Goal: Obtain resource: Download file/media

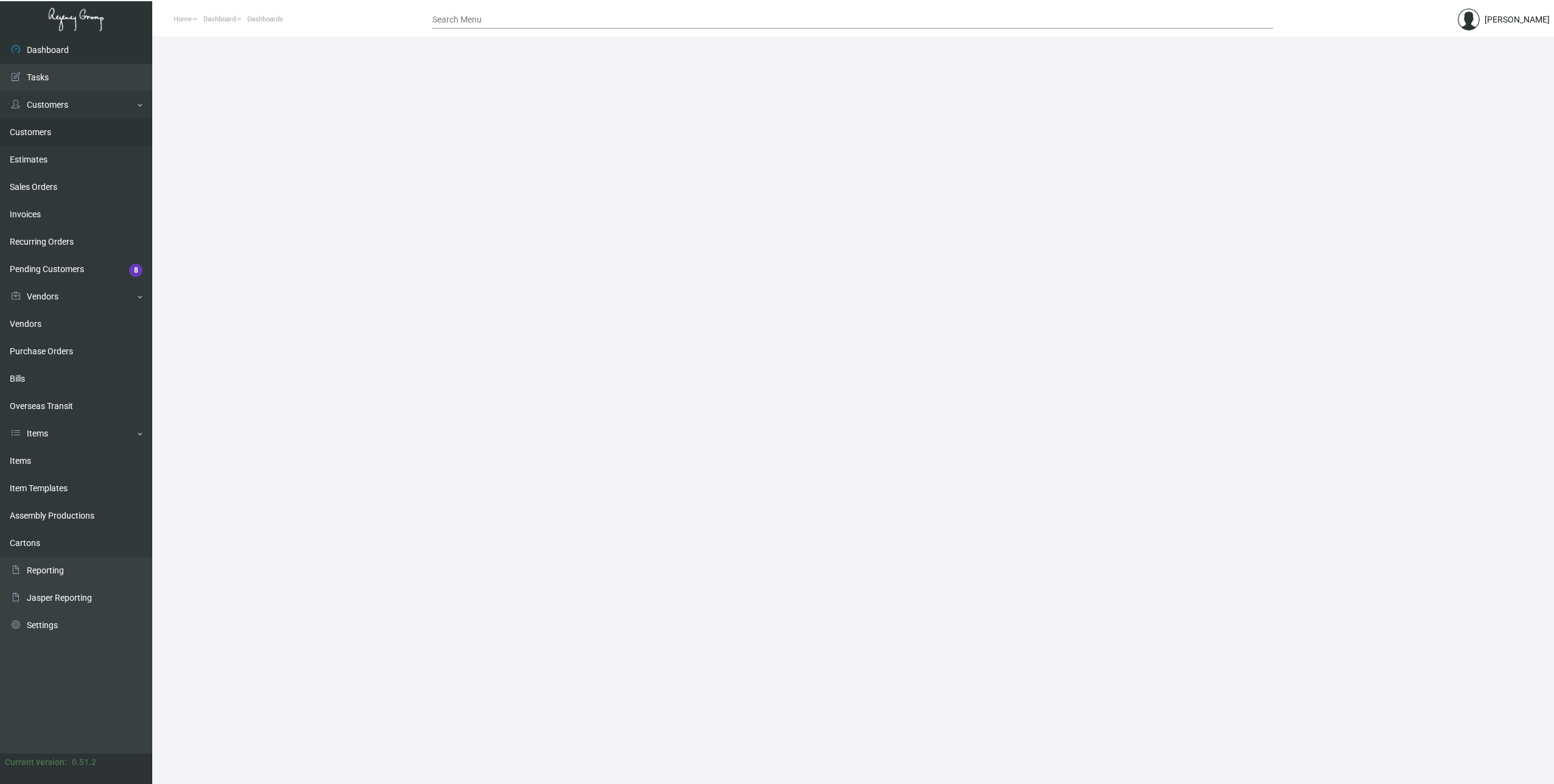
click at [31, 129] on link "Customers" at bounding box center [76, 132] width 152 height 27
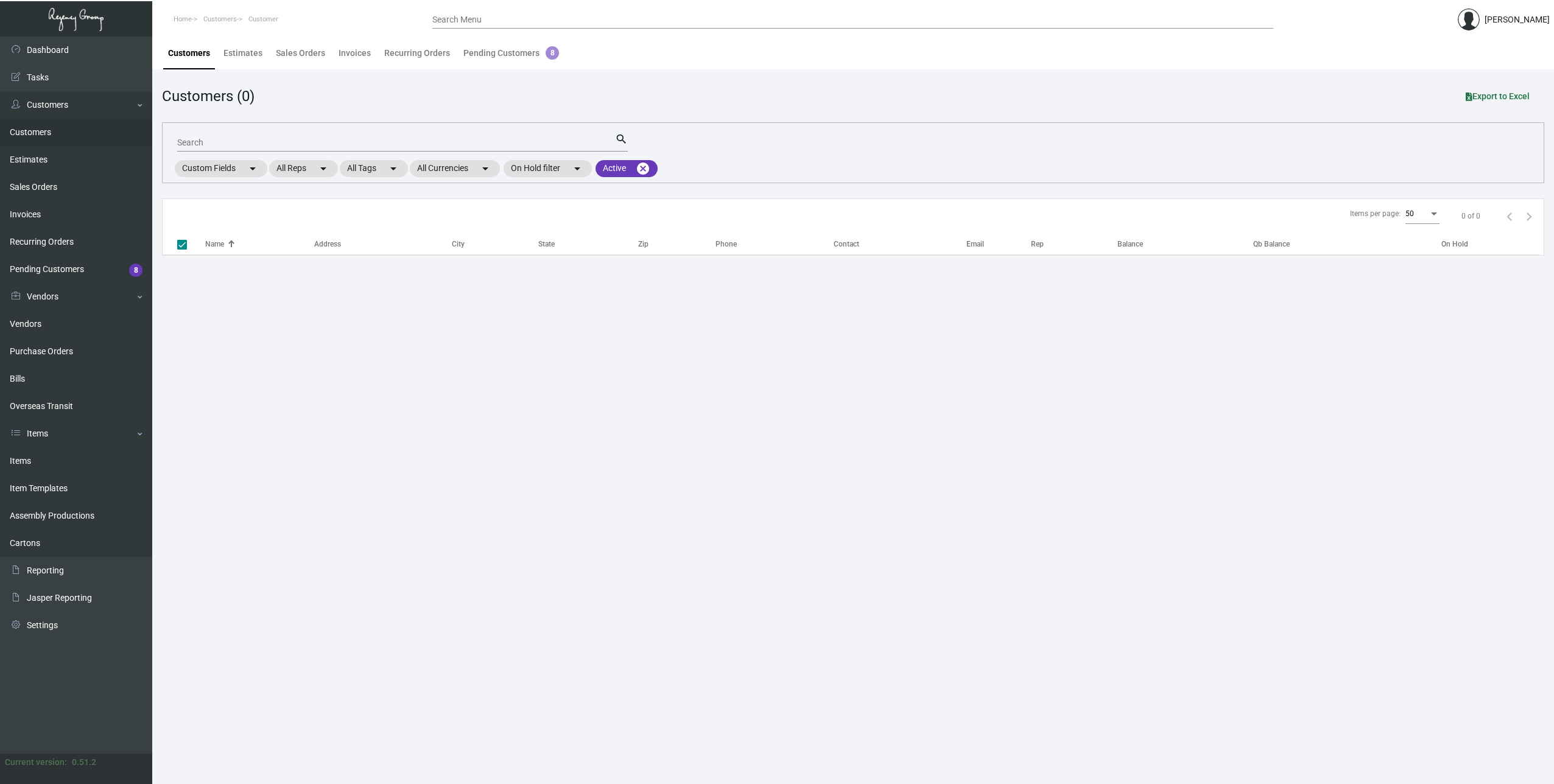
checkbox input "false"
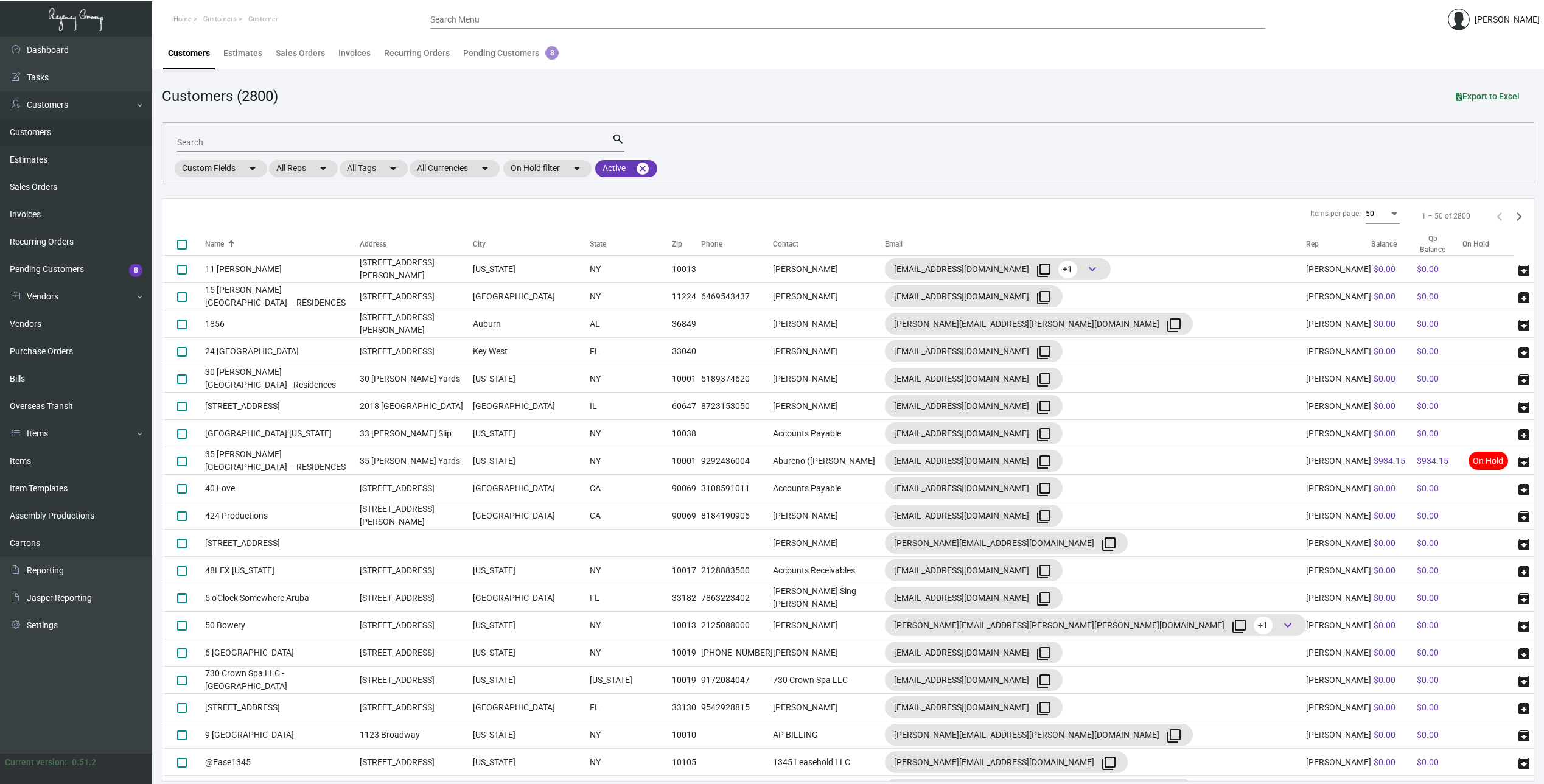
click at [257, 146] on input "Search" at bounding box center [394, 143] width 434 height 10
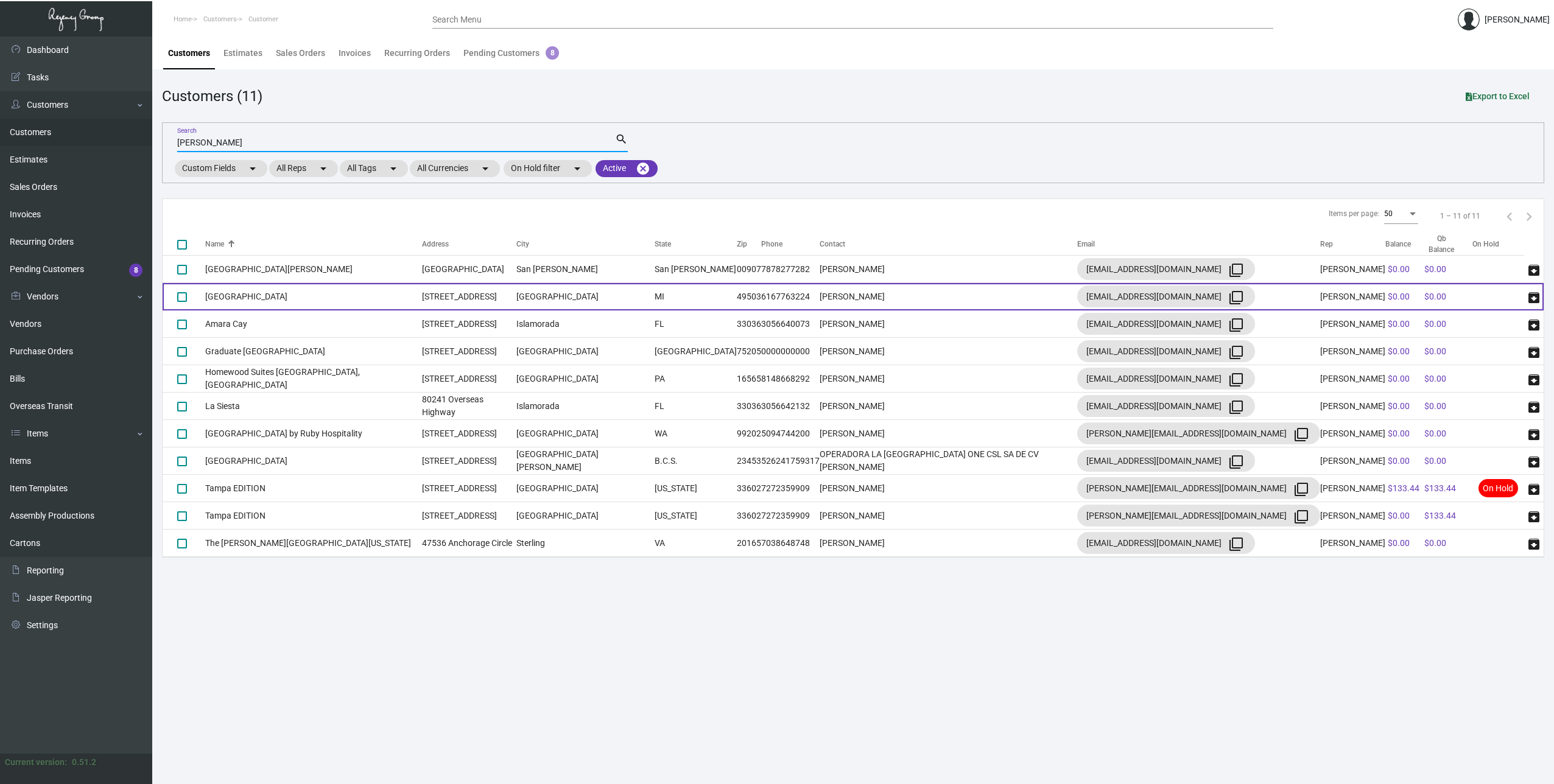
type input "[PERSON_NAME]"
click at [241, 295] on td "[GEOGRAPHIC_DATA]" at bounding box center [313, 296] width 217 height 27
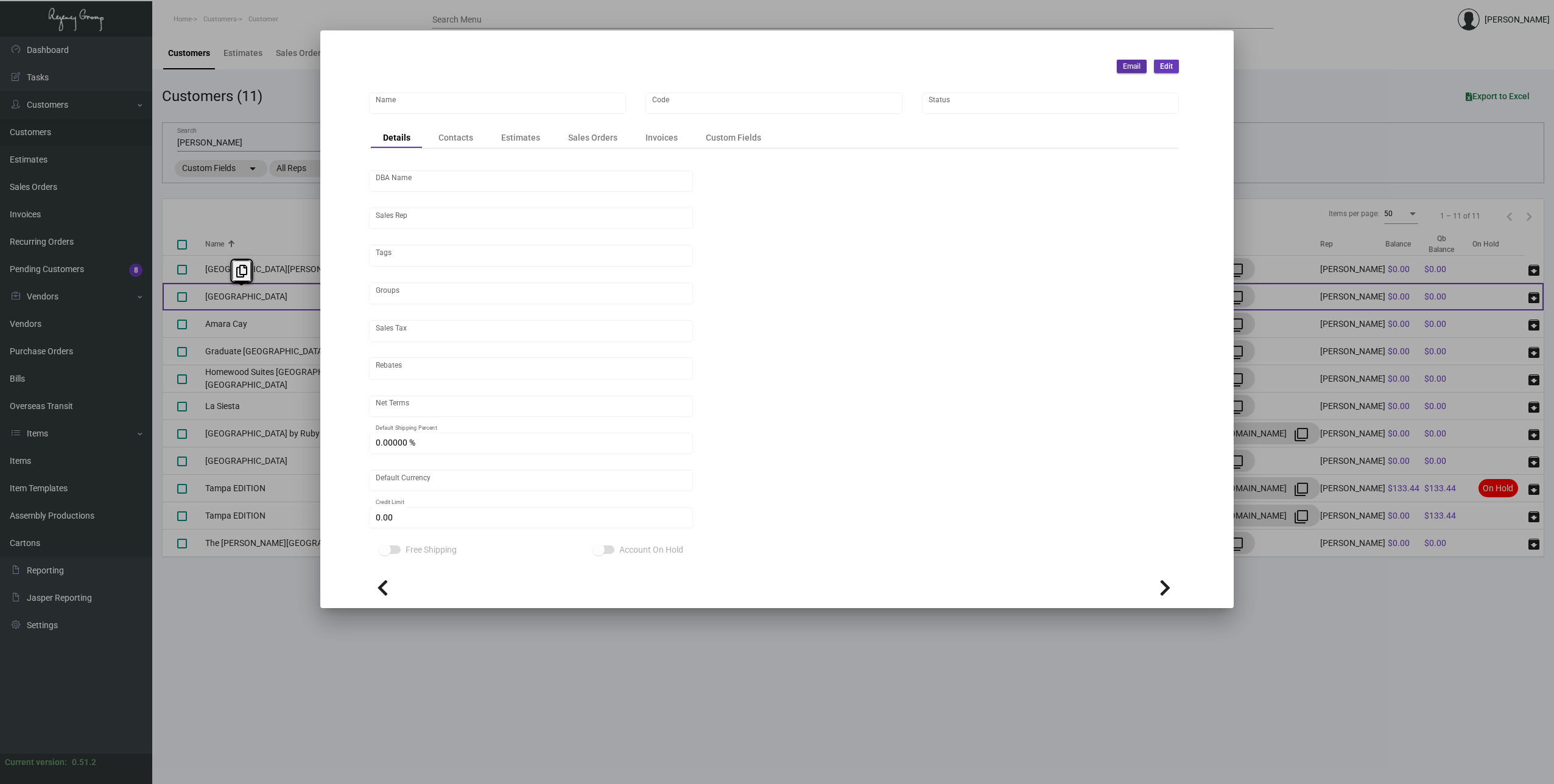
type input "[GEOGRAPHIC_DATA]"
type input "Ada"
type input "[PERSON_NAME]"
type input "Out of State"
type input "Pre"
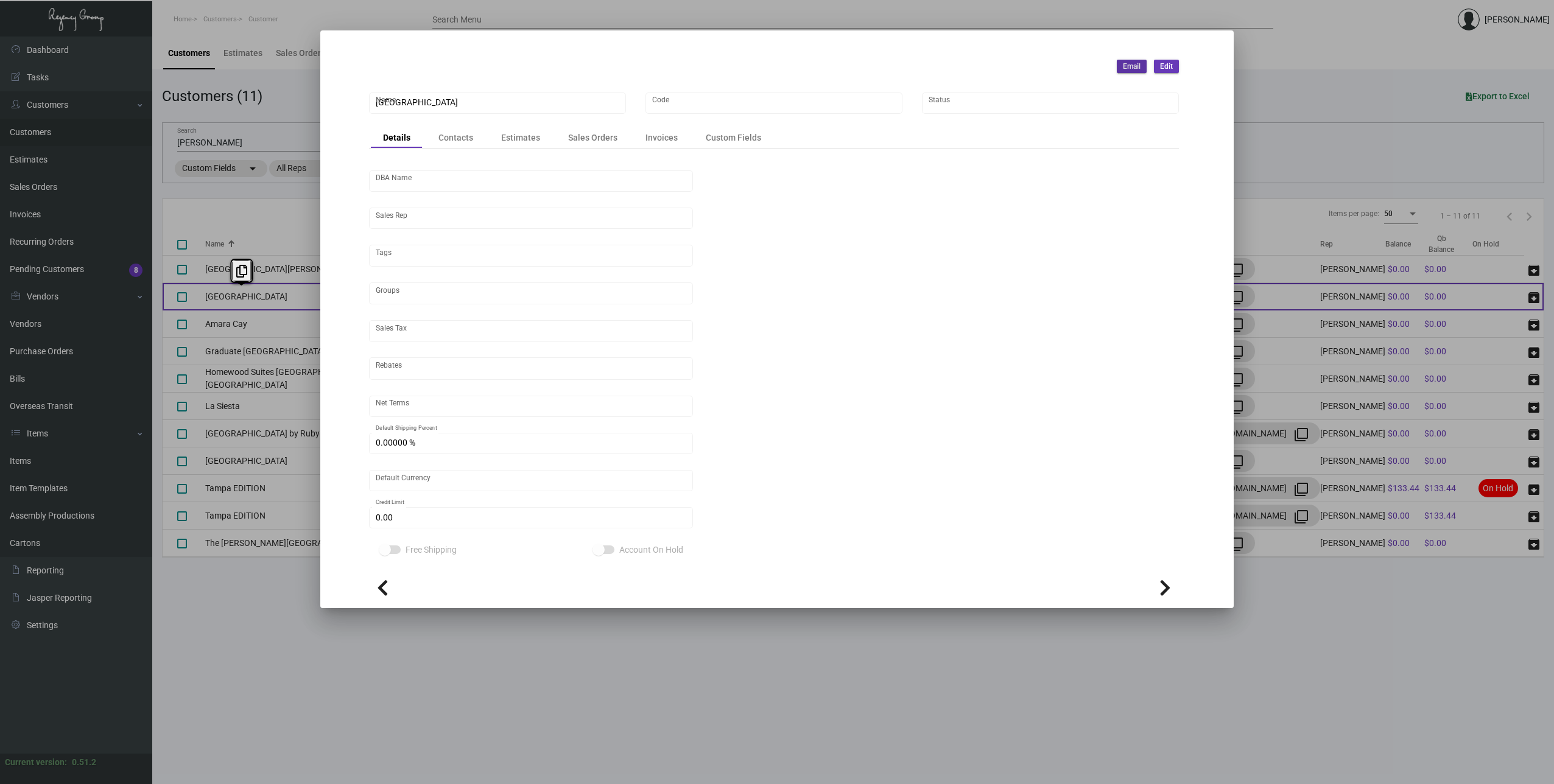
type input "United States Dollar $"
type input "$ 0.00"
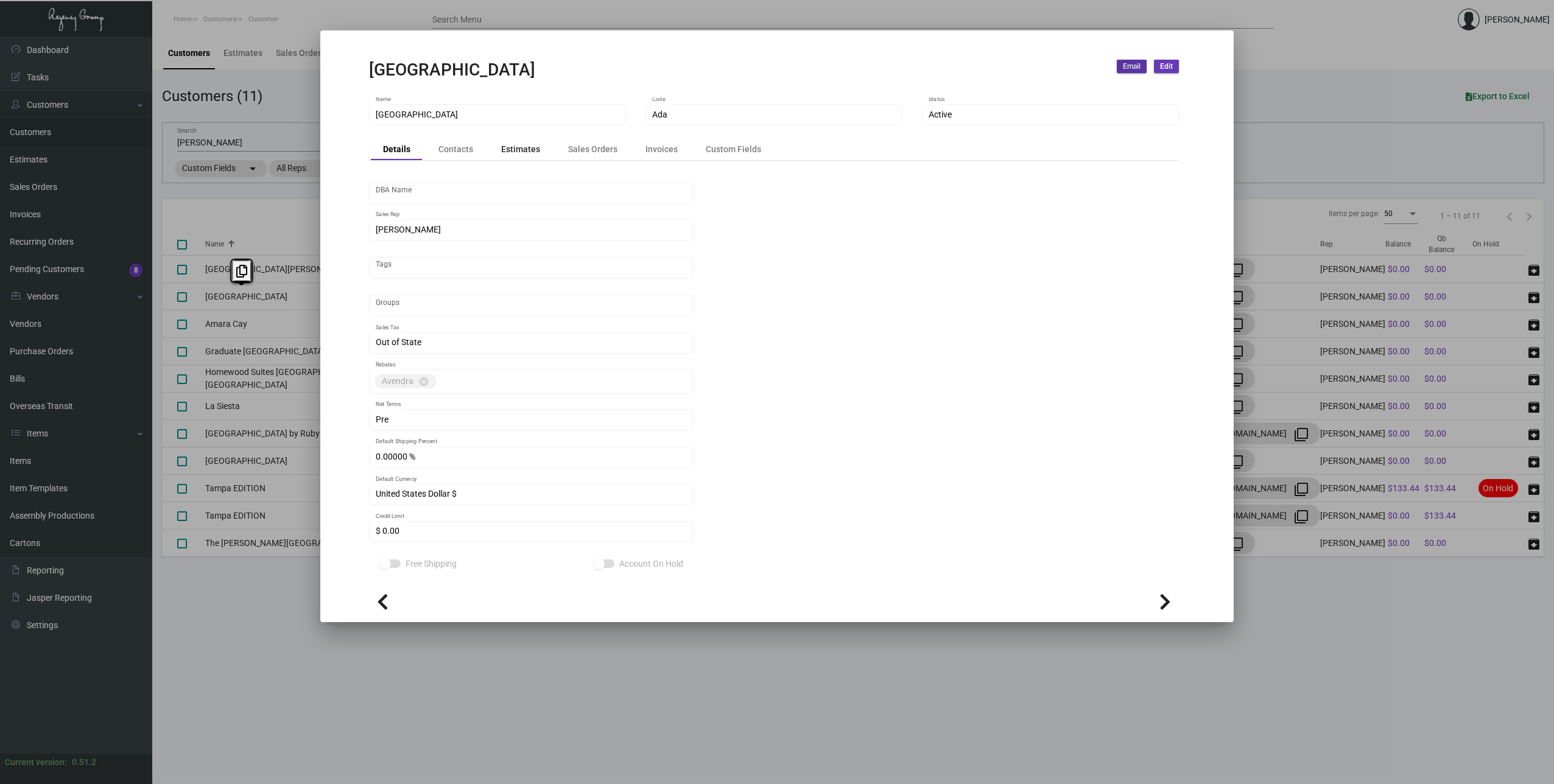
click at [491, 147] on div "Estimates" at bounding box center [520, 149] width 64 height 17
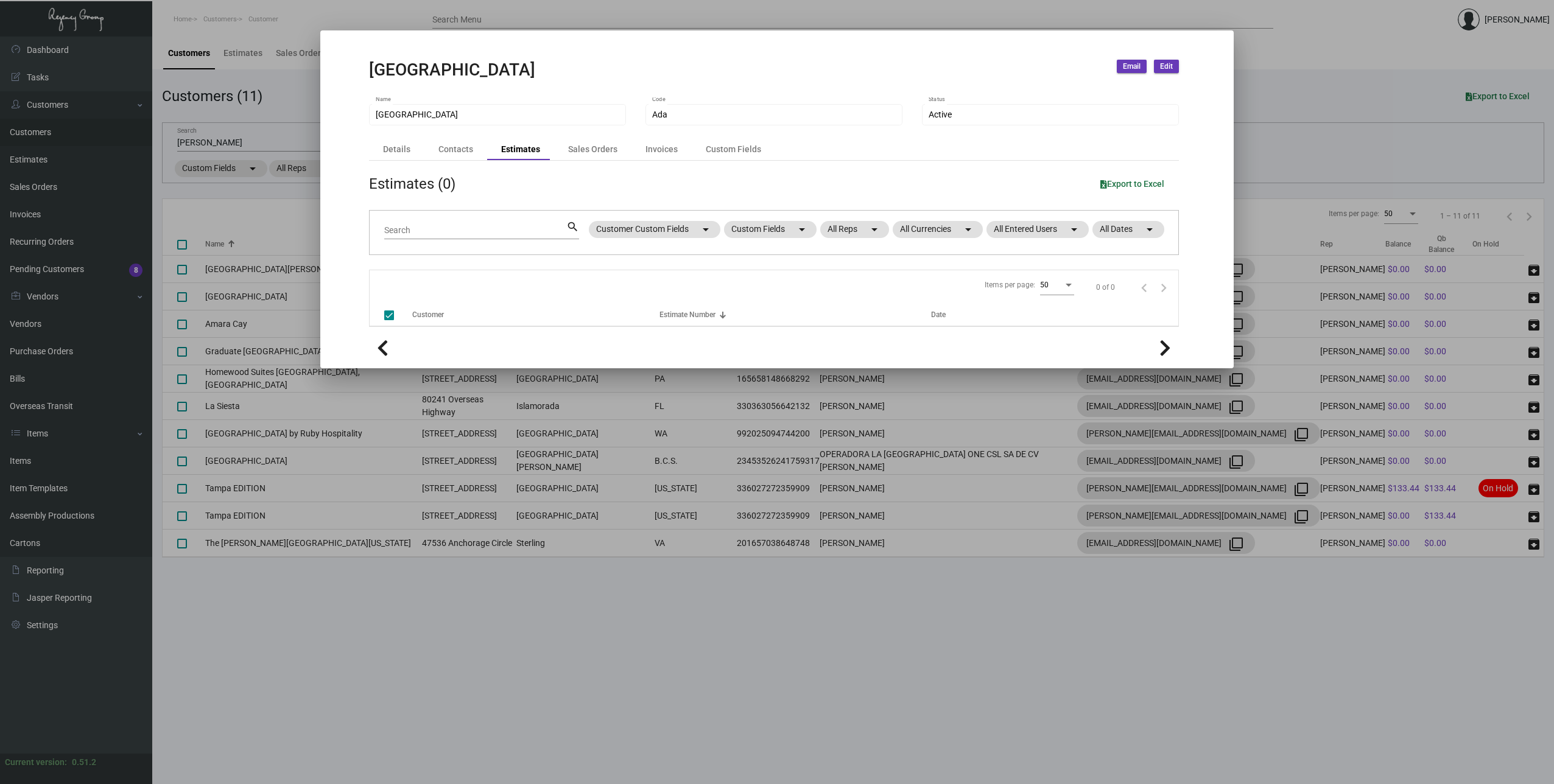
checkbox input "false"
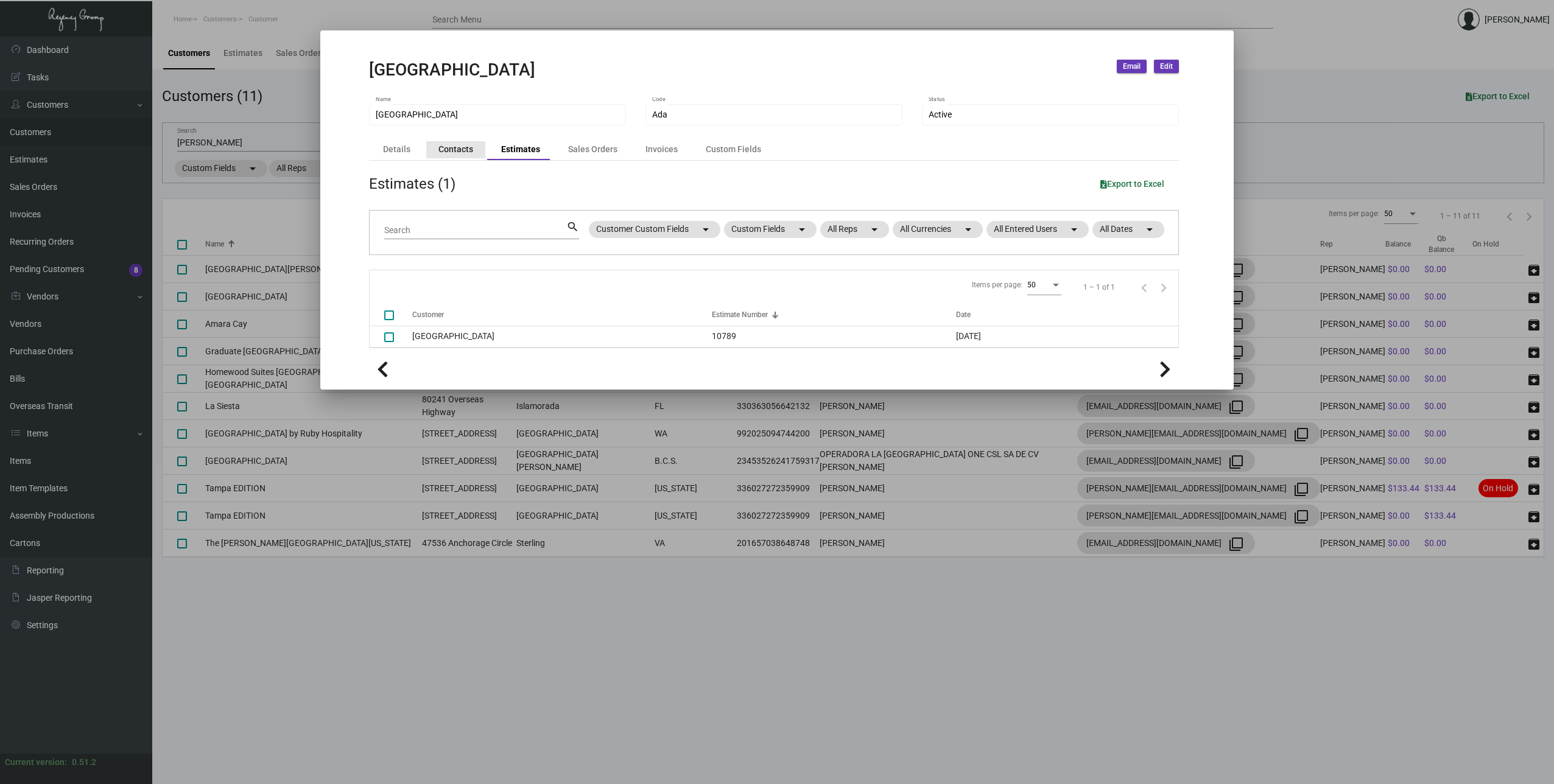
click at [456, 151] on div "Contacts" at bounding box center [455, 149] width 34 height 12
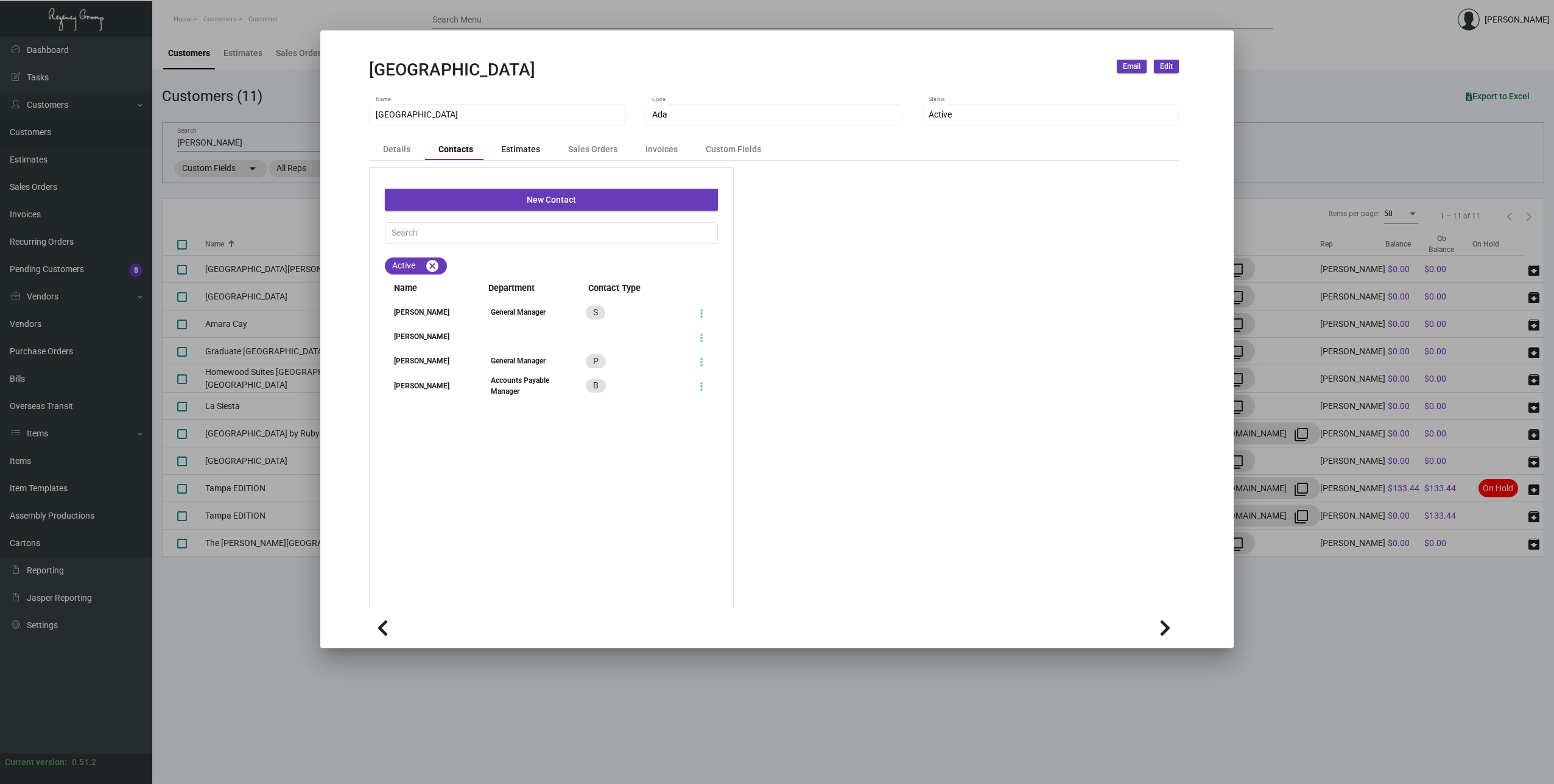
click at [523, 146] on div "Estimates" at bounding box center [520, 149] width 39 height 12
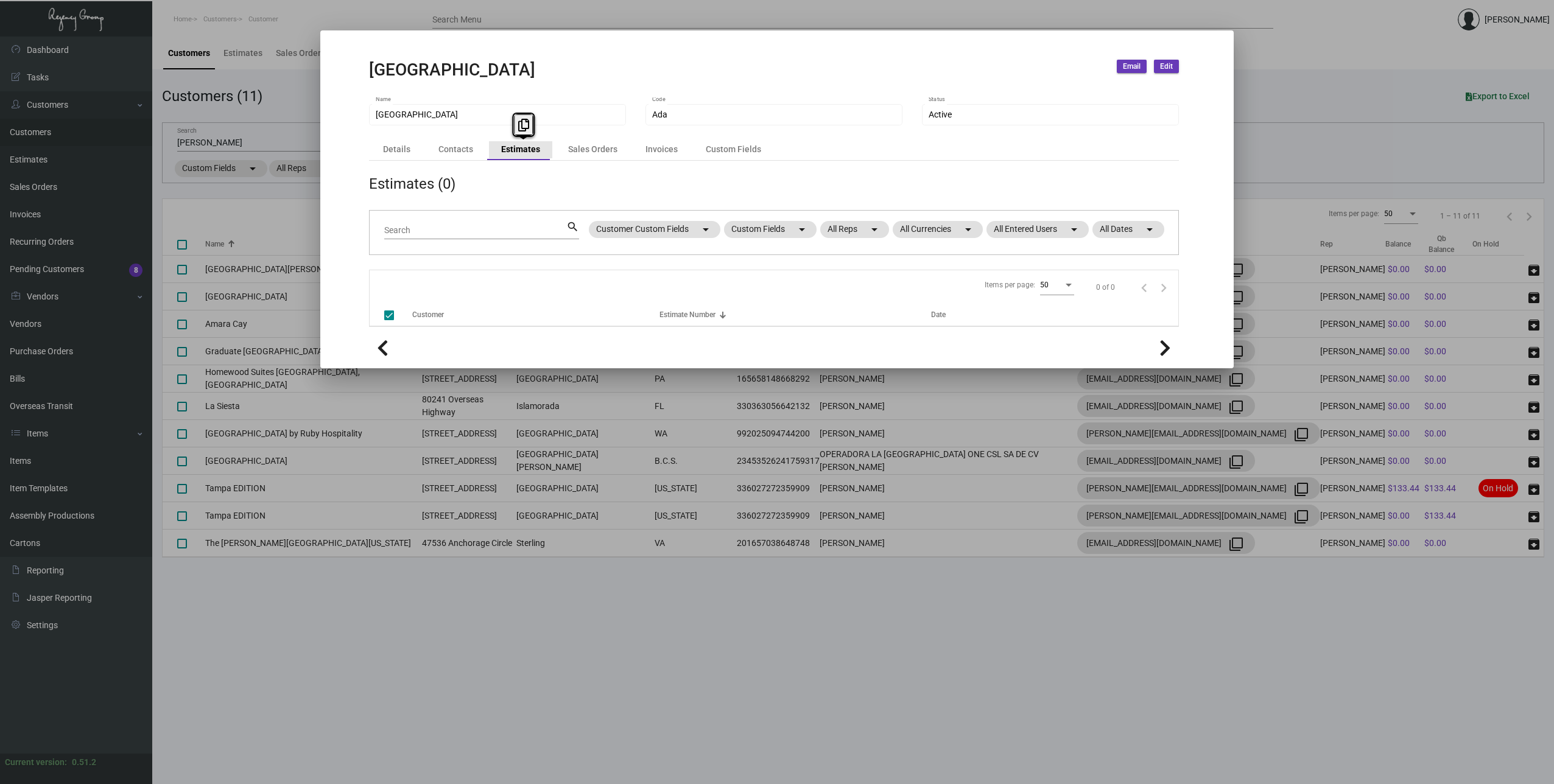
checkbox input "false"
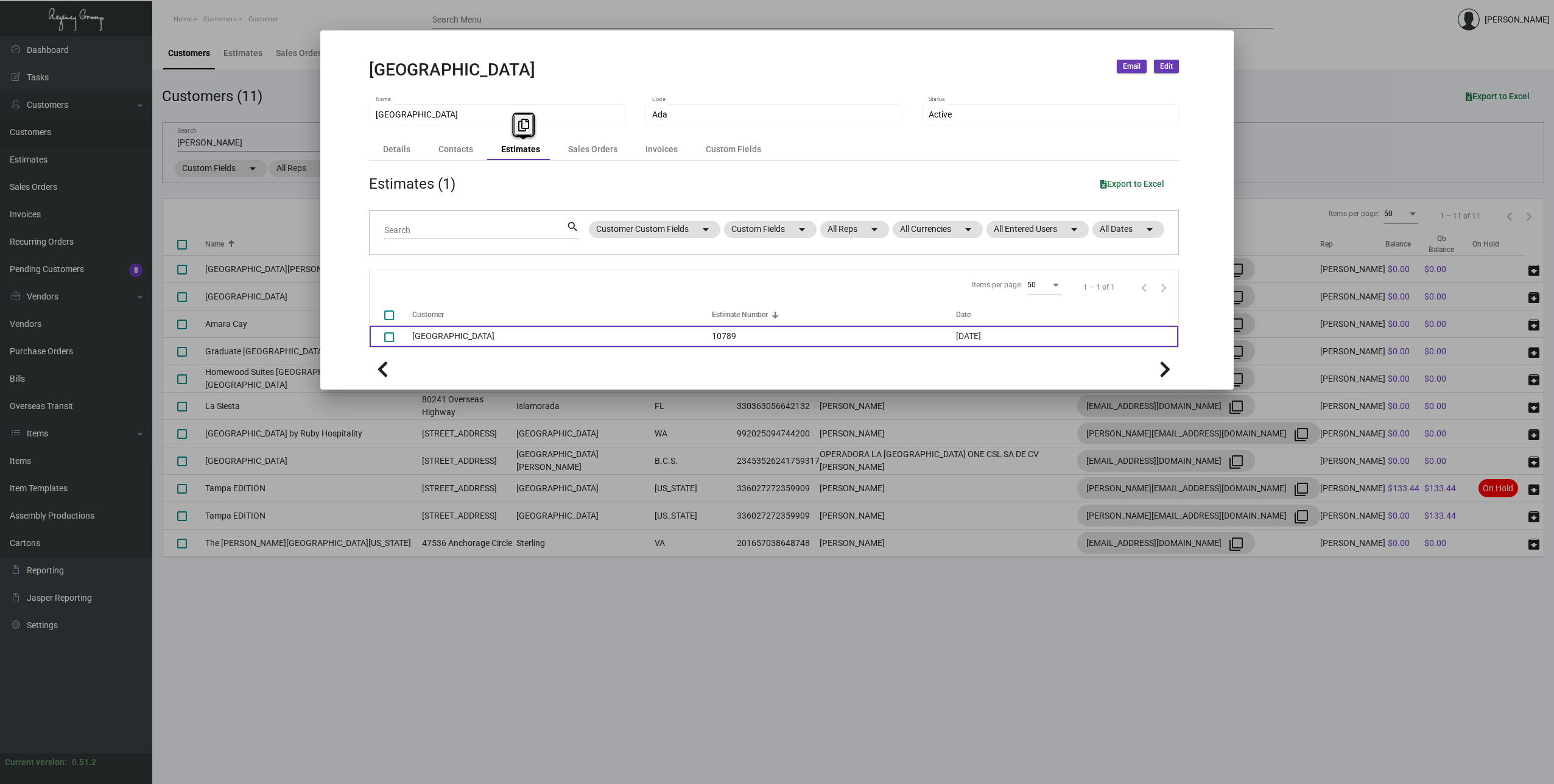
click at [438, 333] on td "[GEOGRAPHIC_DATA]" at bounding box center [561, 336] width 299 height 21
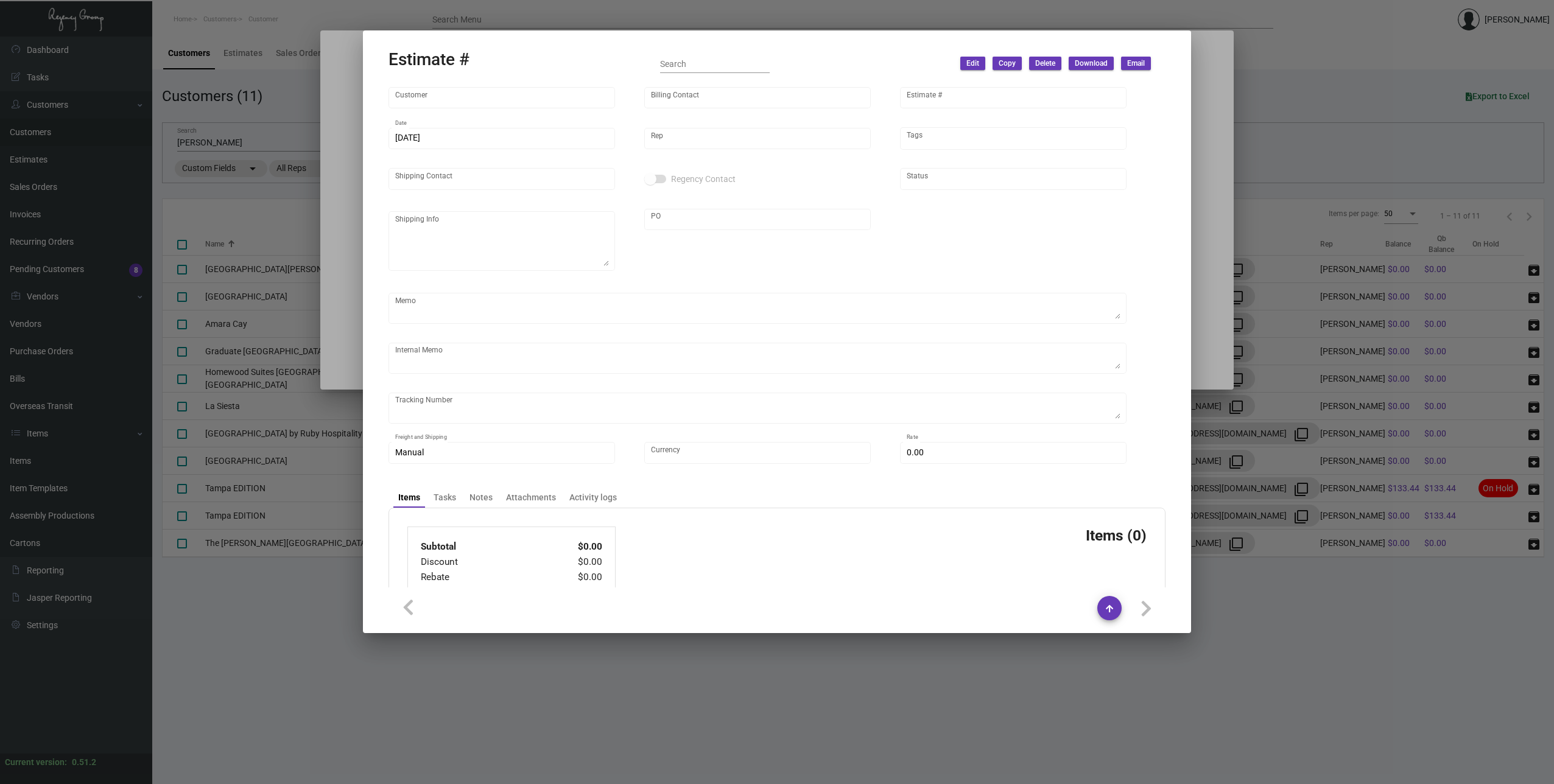
type input "[GEOGRAPHIC_DATA]"
type input "[PERSON_NAME]"
type input "10789"
type input "[DATE]"
type input "[PERSON_NAME]"
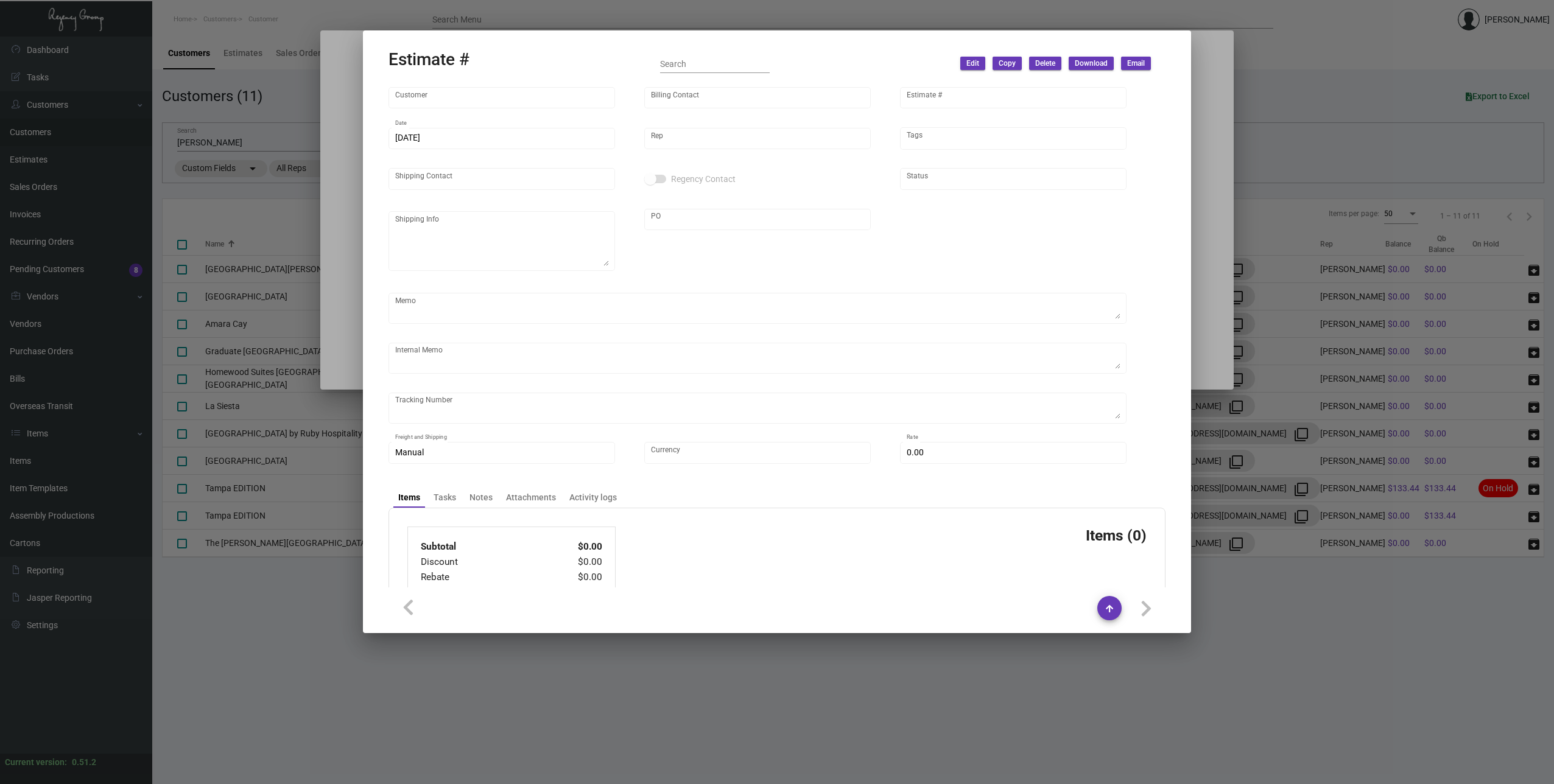
checkbox input "true"
type textarea "Regency Group NJ - [PERSON_NAME] [STREET_ADDRESS]"
type input "United States Dollar $"
type input "$ 0.00"
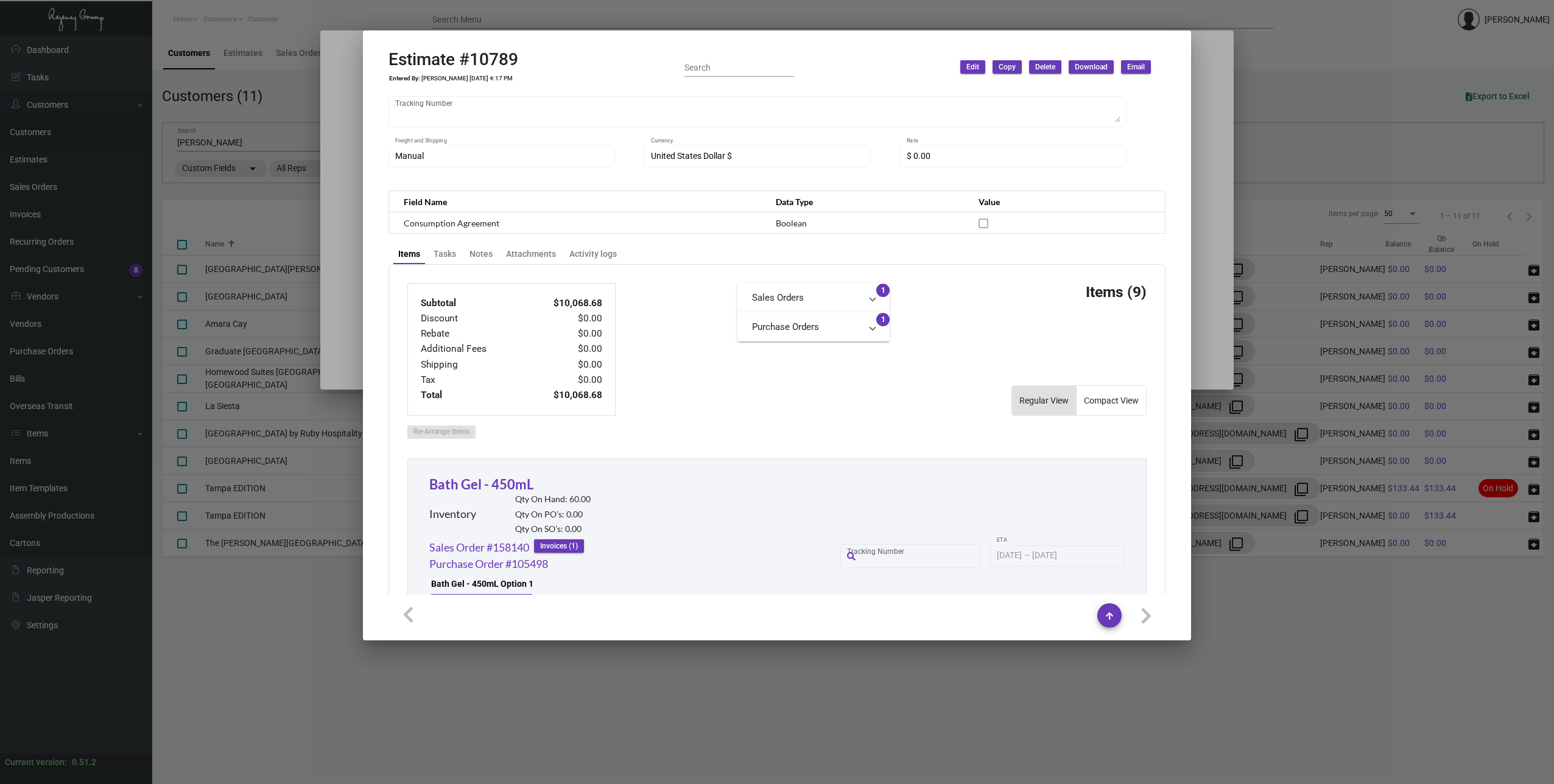
scroll to position [304, 0]
click at [1090, 64] on span "Download" at bounding box center [1091, 67] width 33 height 10
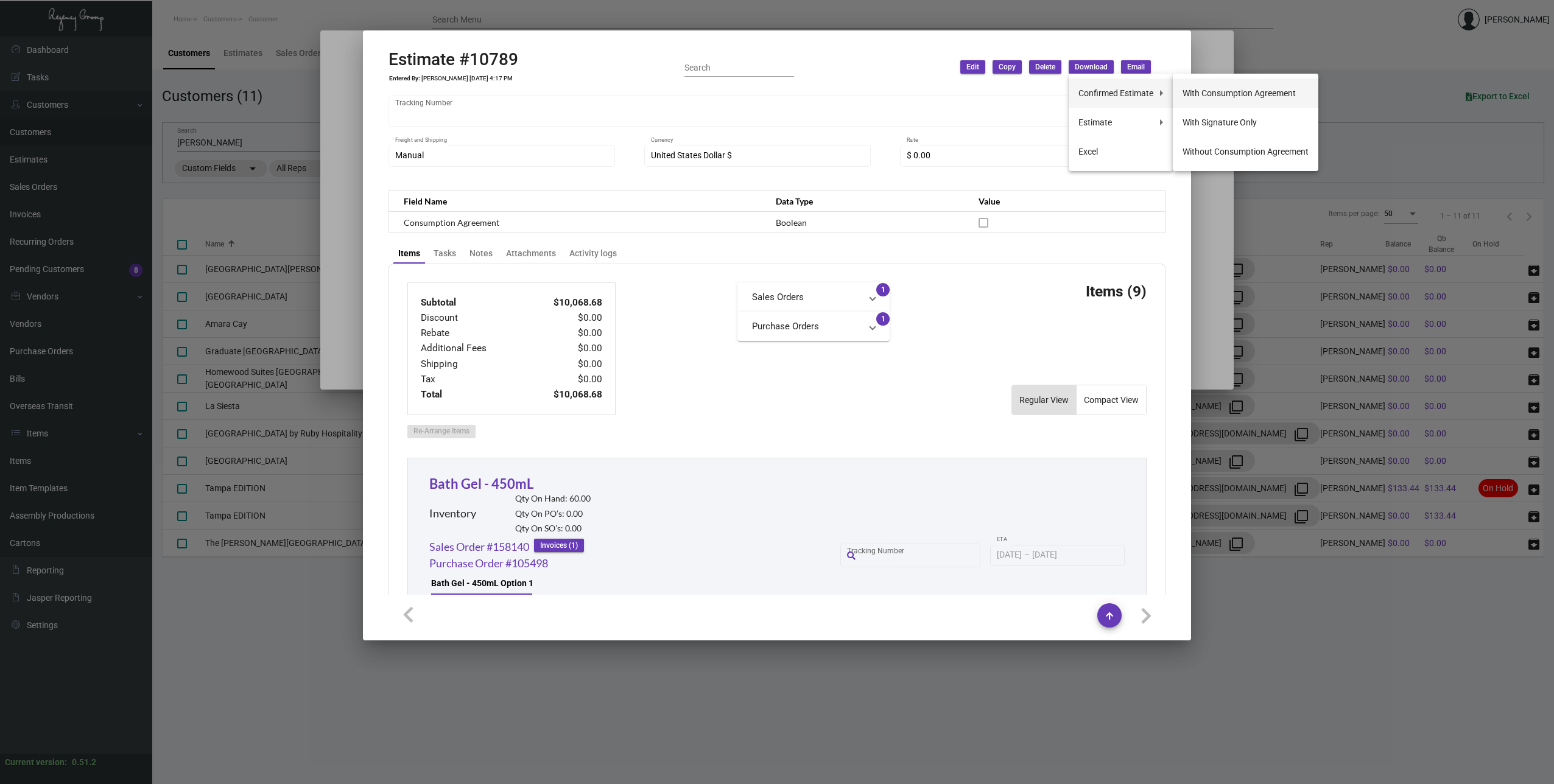
click at [1205, 88] on button "With Consumption Agreement" at bounding box center [1245, 93] width 146 height 29
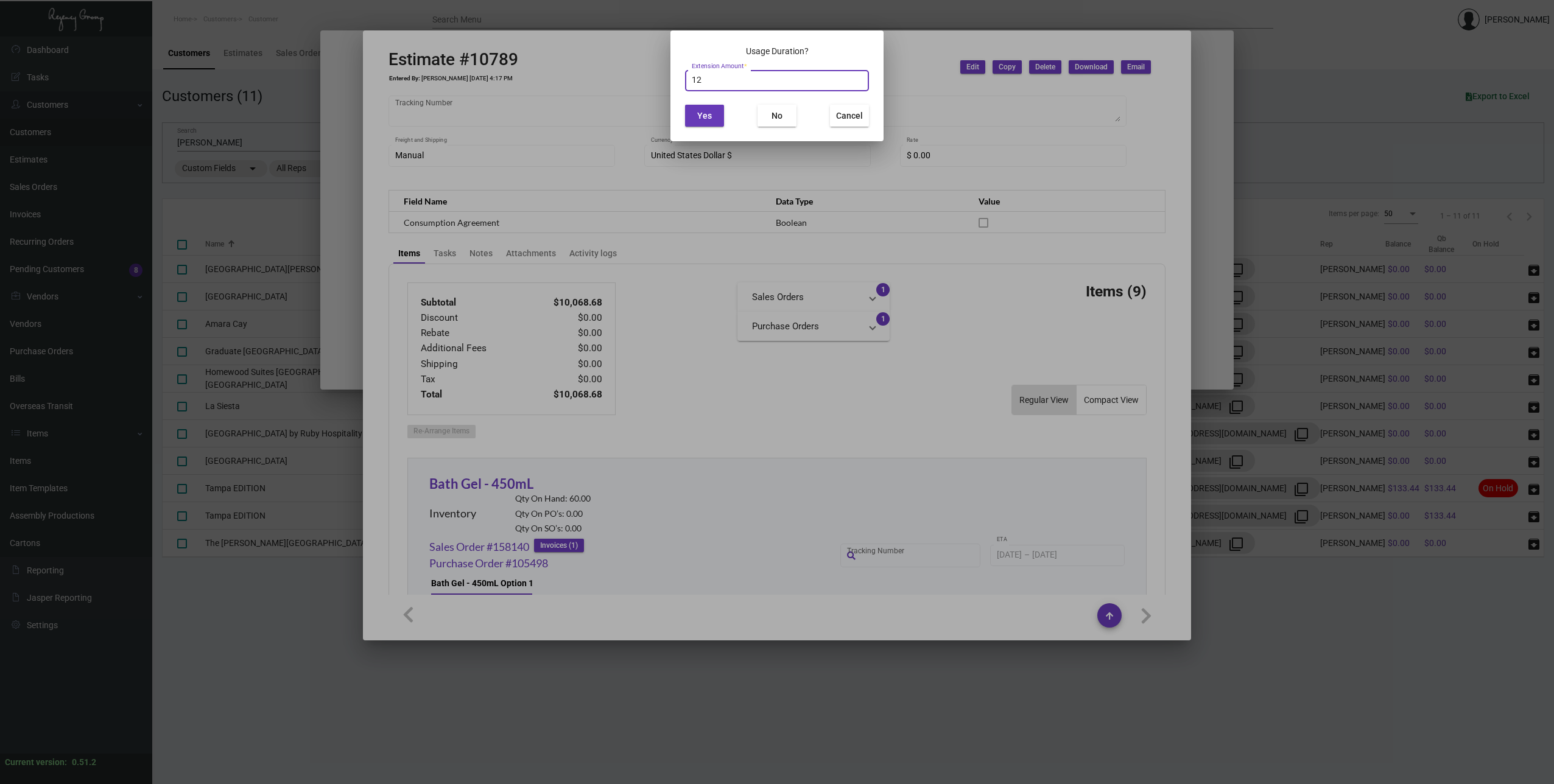
click at [749, 81] on input "12" at bounding box center [777, 80] width 171 height 10
drag, startPoint x: 869, startPoint y: 121, endPoint x: 861, endPoint y: 122, distance: 8.1
click at [867, 121] on mat-dialog-container "Usage Duration? 12 Extension Amount * Yes No Cancel" at bounding box center [776, 86] width 213 height 110
click at [848, 120] on span "Cancel" at bounding box center [849, 115] width 27 height 10
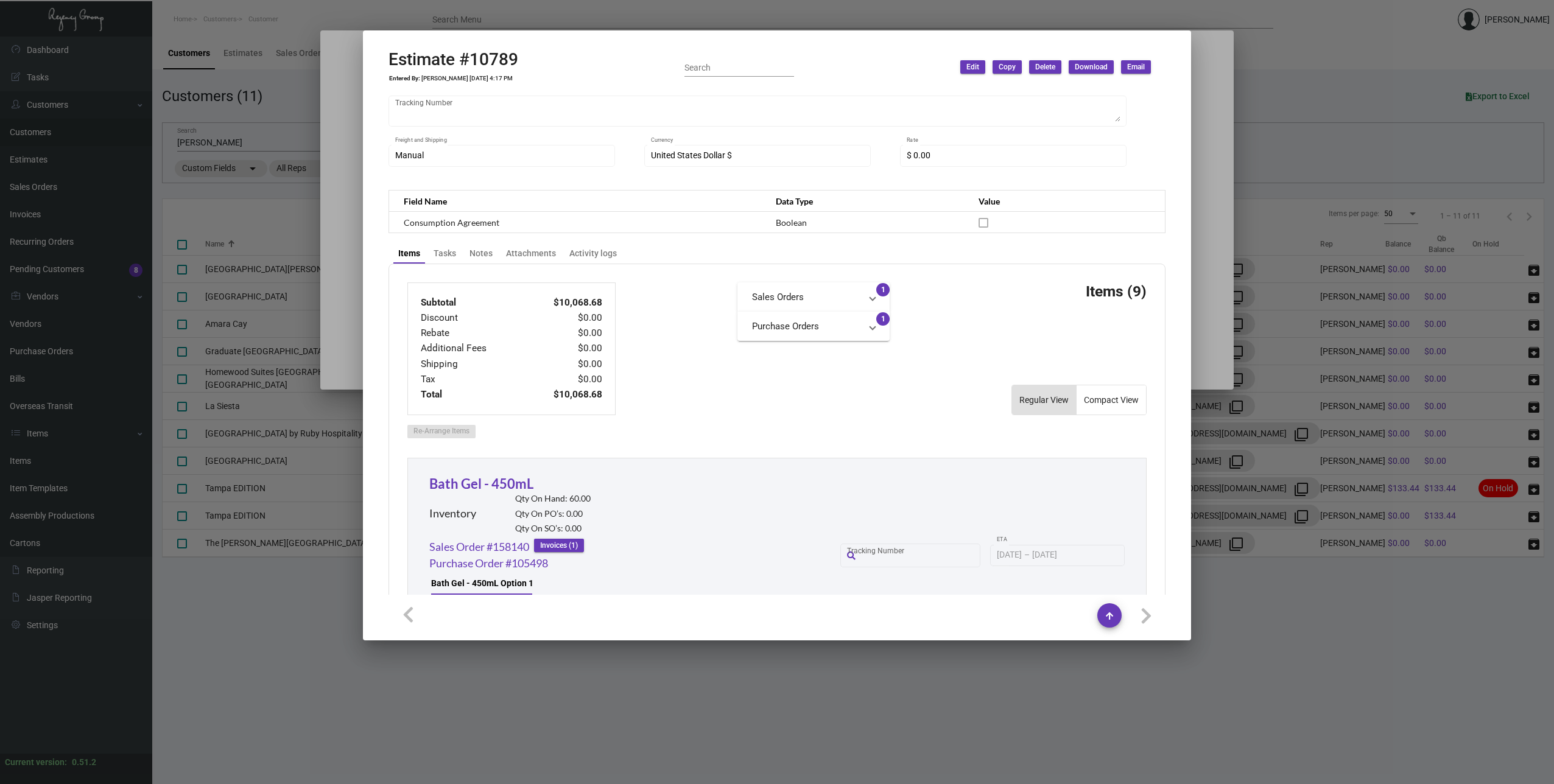
click at [1138, 67] on span "Email" at bounding box center [1136, 67] width 18 height 10
click at [1242, 119] on button "With Attachments" at bounding box center [1275, 122] width 100 height 29
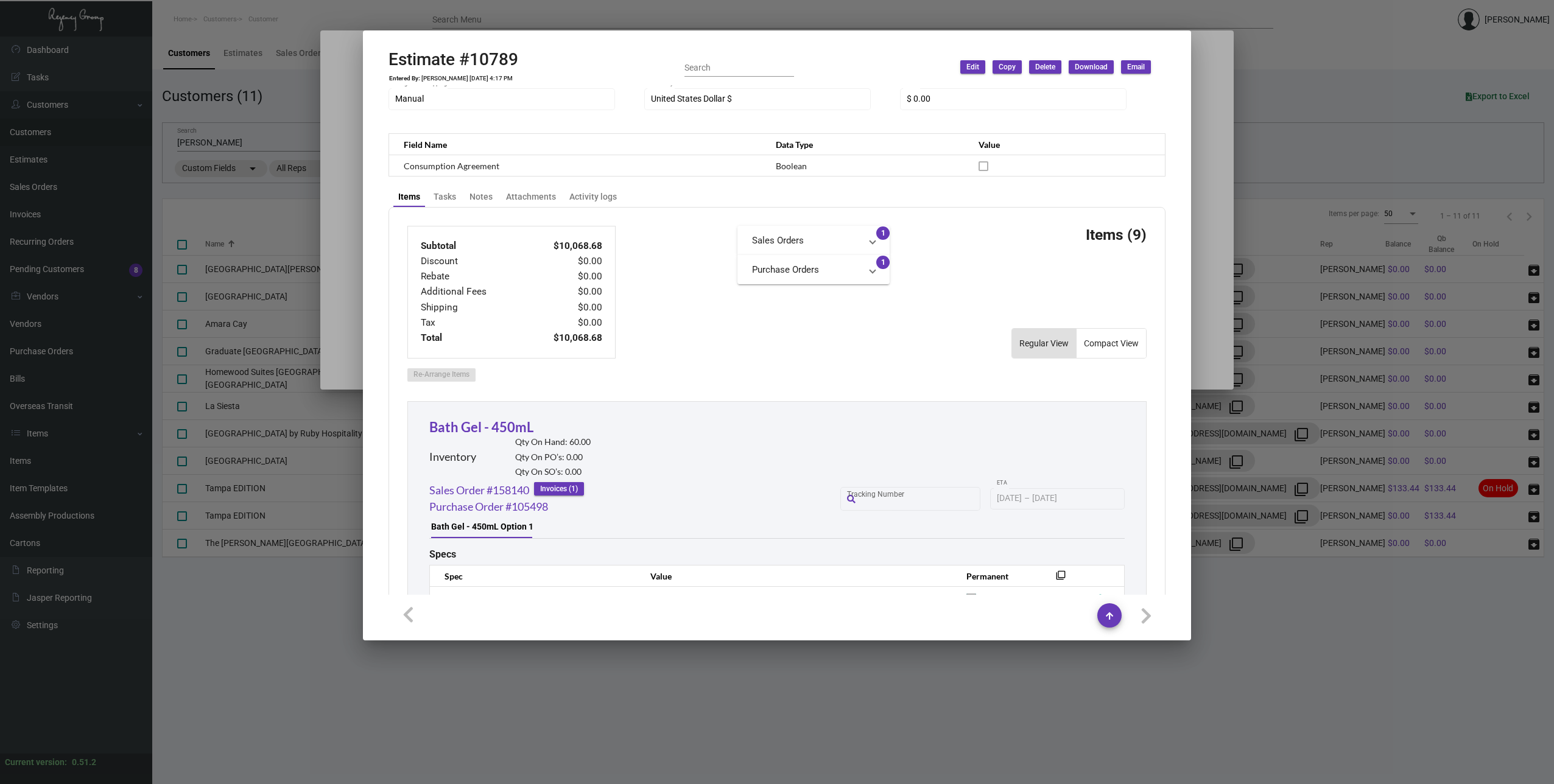
scroll to position [365, 0]
click at [538, 195] on div "Attachments" at bounding box center [531, 192] width 50 height 12
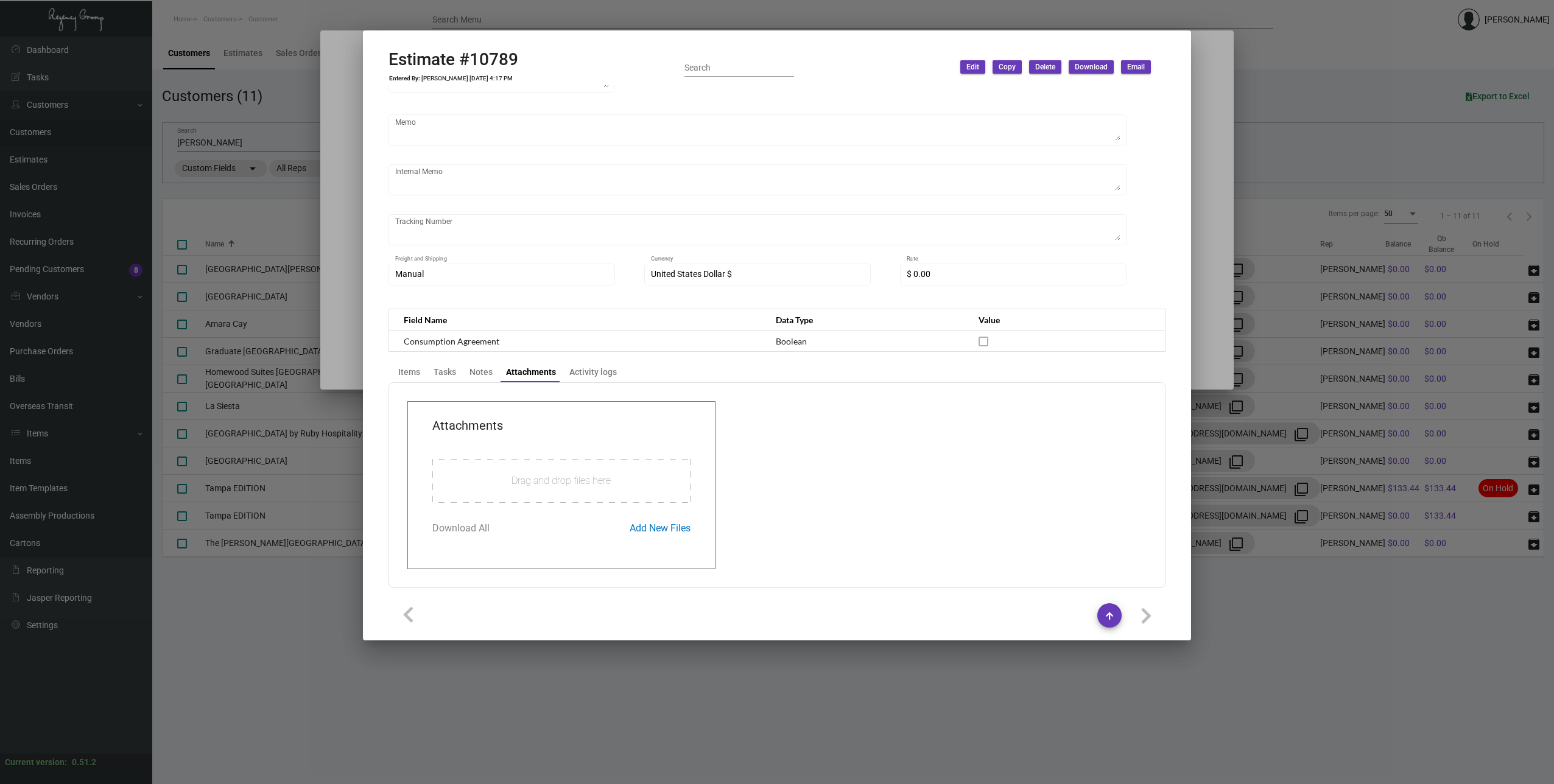
scroll to position [186, 0]
click at [484, 374] on div "Notes" at bounding box center [481, 371] width 23 height 12
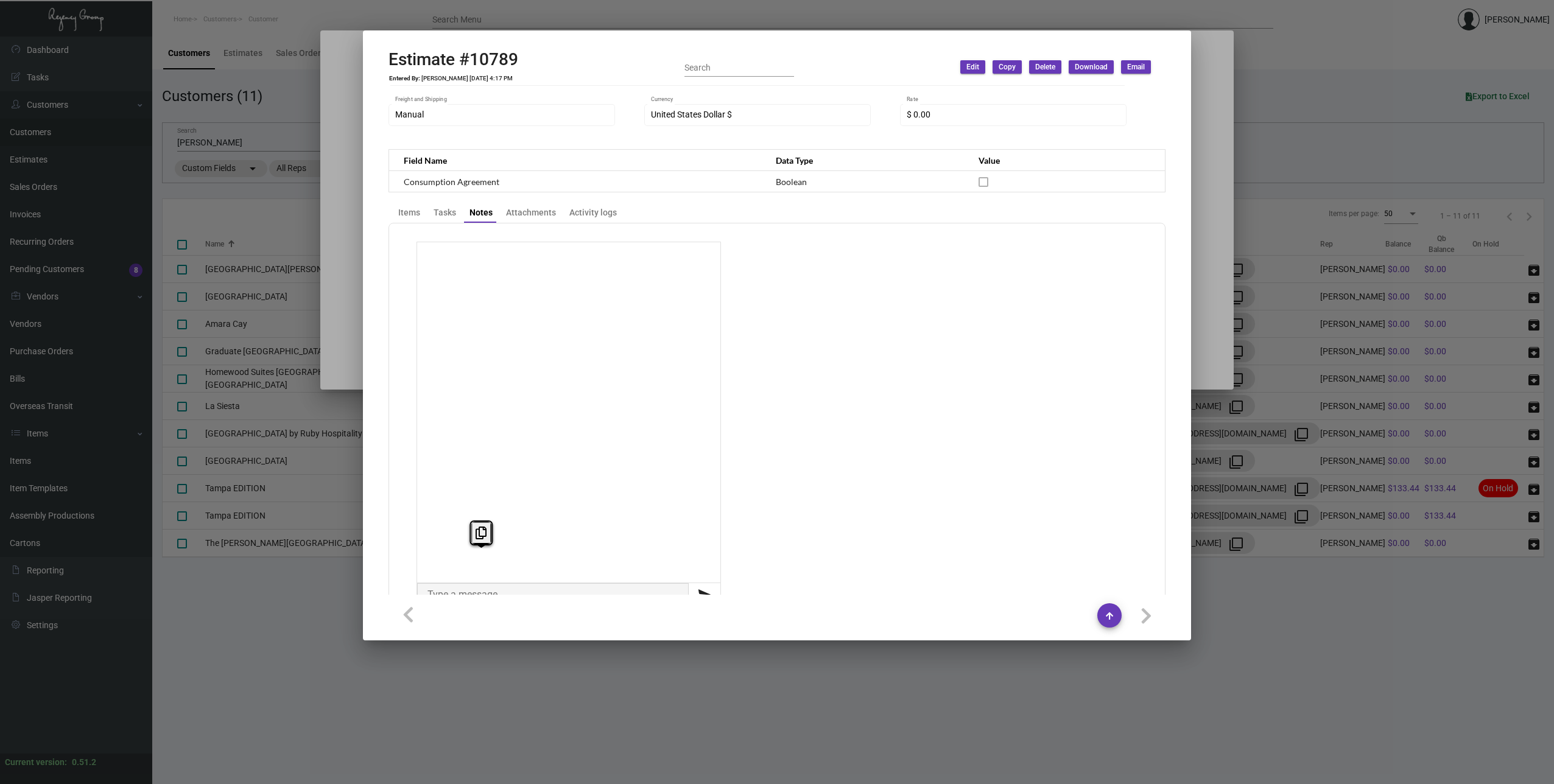
scroll to position [358, 0]
drag, startPoint x: 484, startPoint y: 374, endPoint x: 786, endPoint y: 347, distance: 303.2
click at [791, 347] on app-transaction-note at bounding box center [777, 411] width 739 height 365
click at [444, 203] on div "Tasks" at bounding box center [445, 200] width 23 height 12
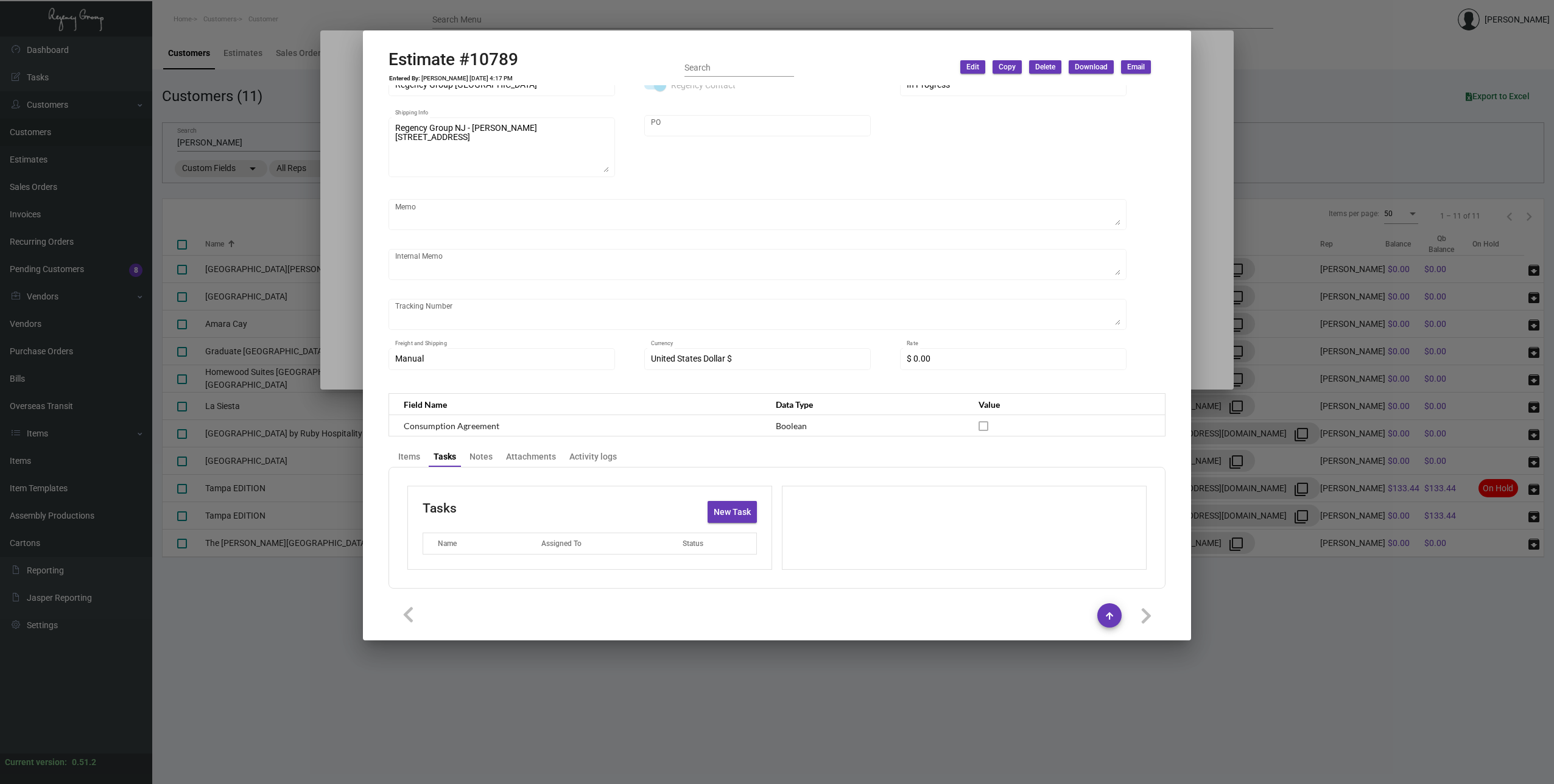
scroll to position [102, 0]
click at [569, 451] on div "Activity logs" at bounding box center [593, 455] width 48 height 12
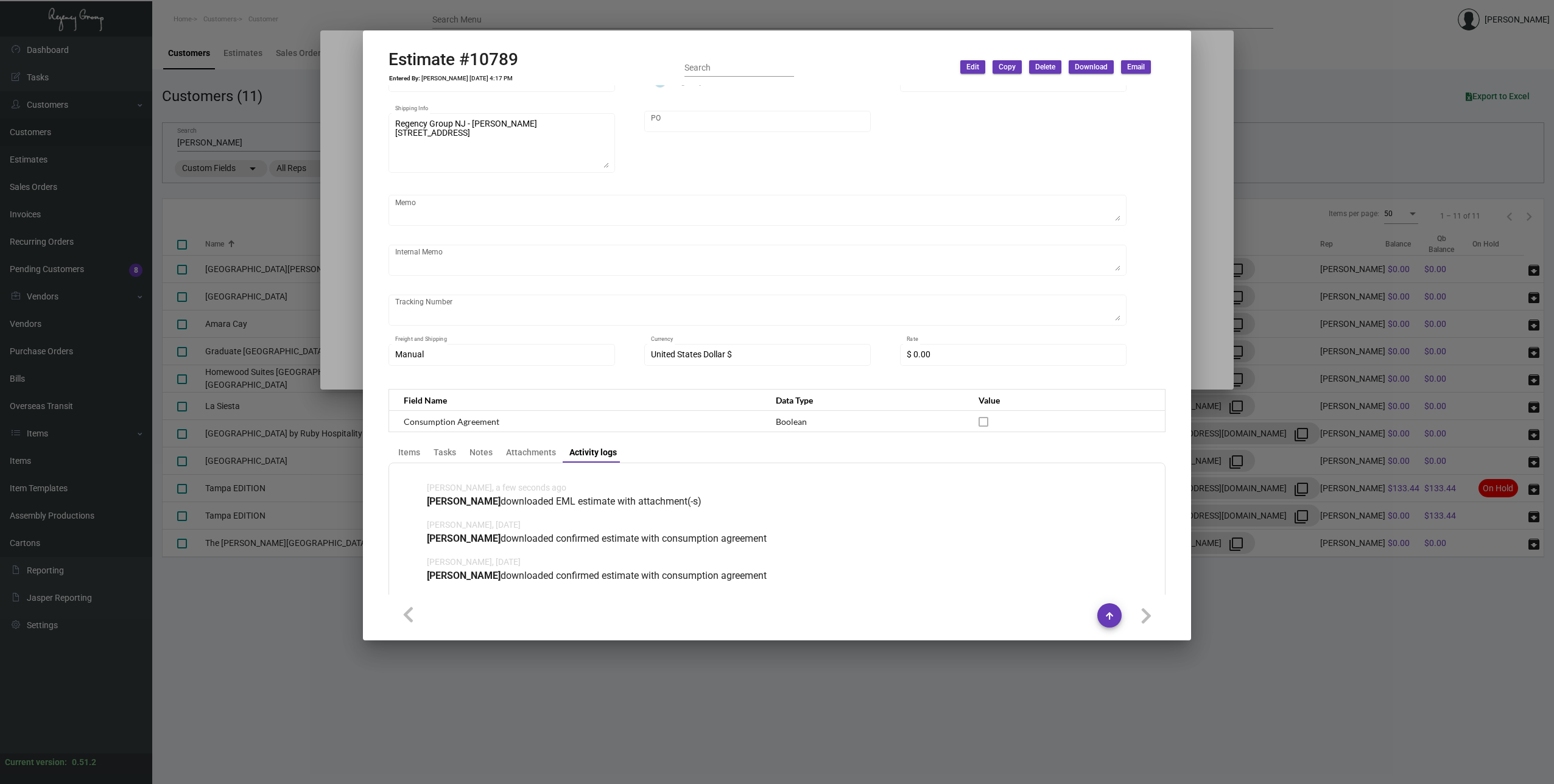
scroll to position [0, 0]
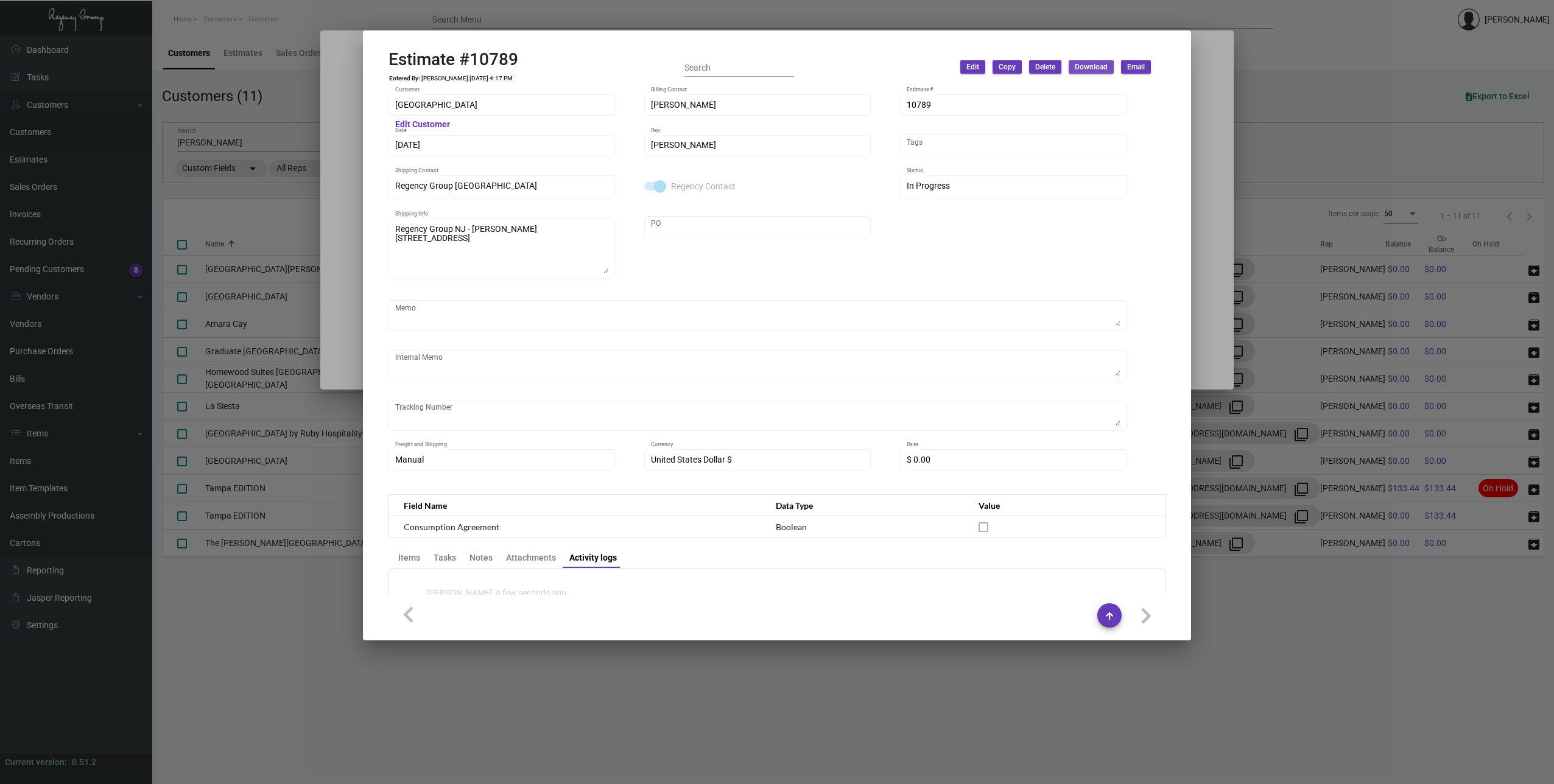
click at [1083, 63] on span "Download" at bounding box center [1091, 67] width 33 height 10
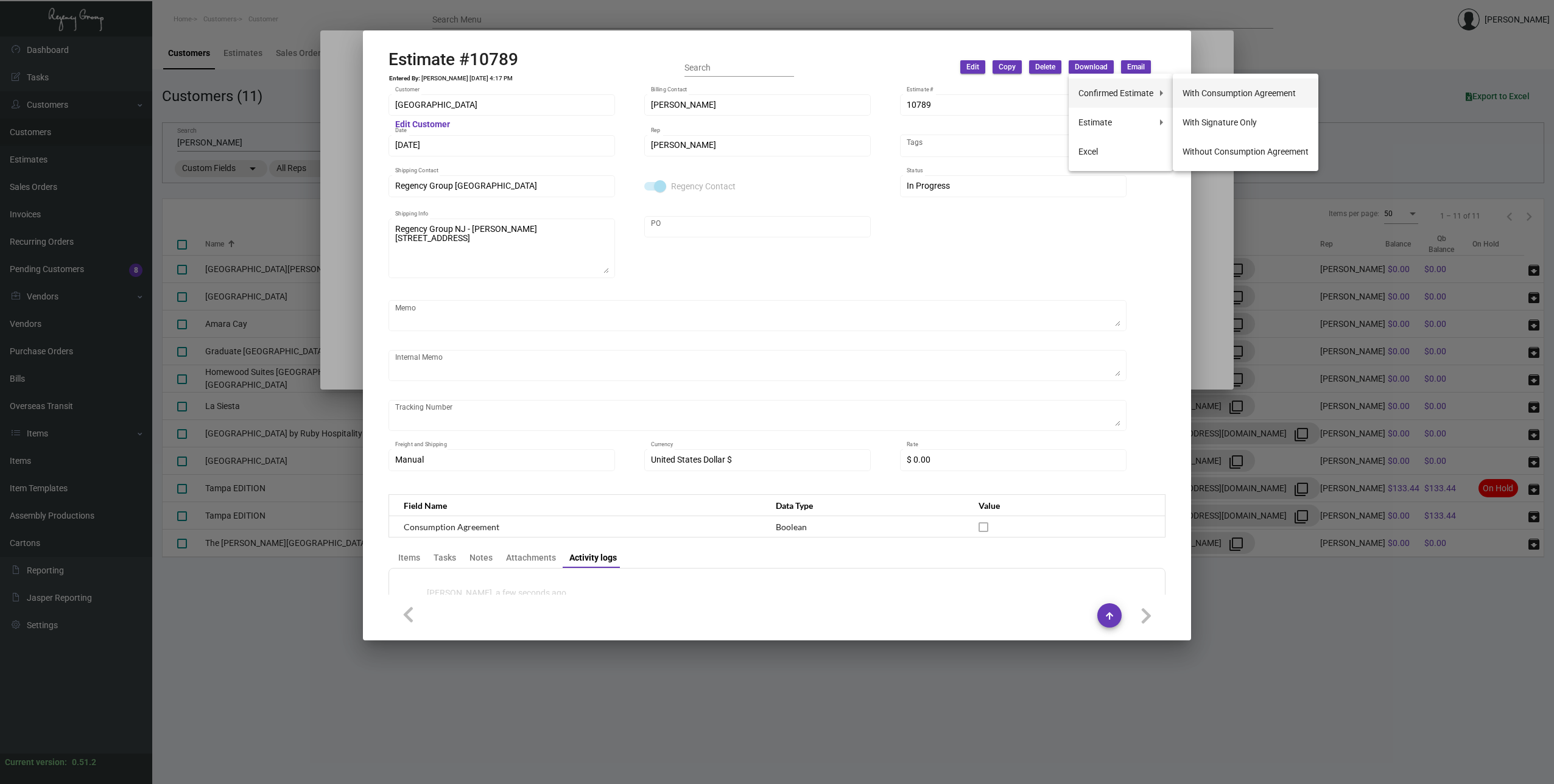
click at [1220, 94] on button "With Consumption Agreement" at bounding box center [1245, 93] width 146 height 29
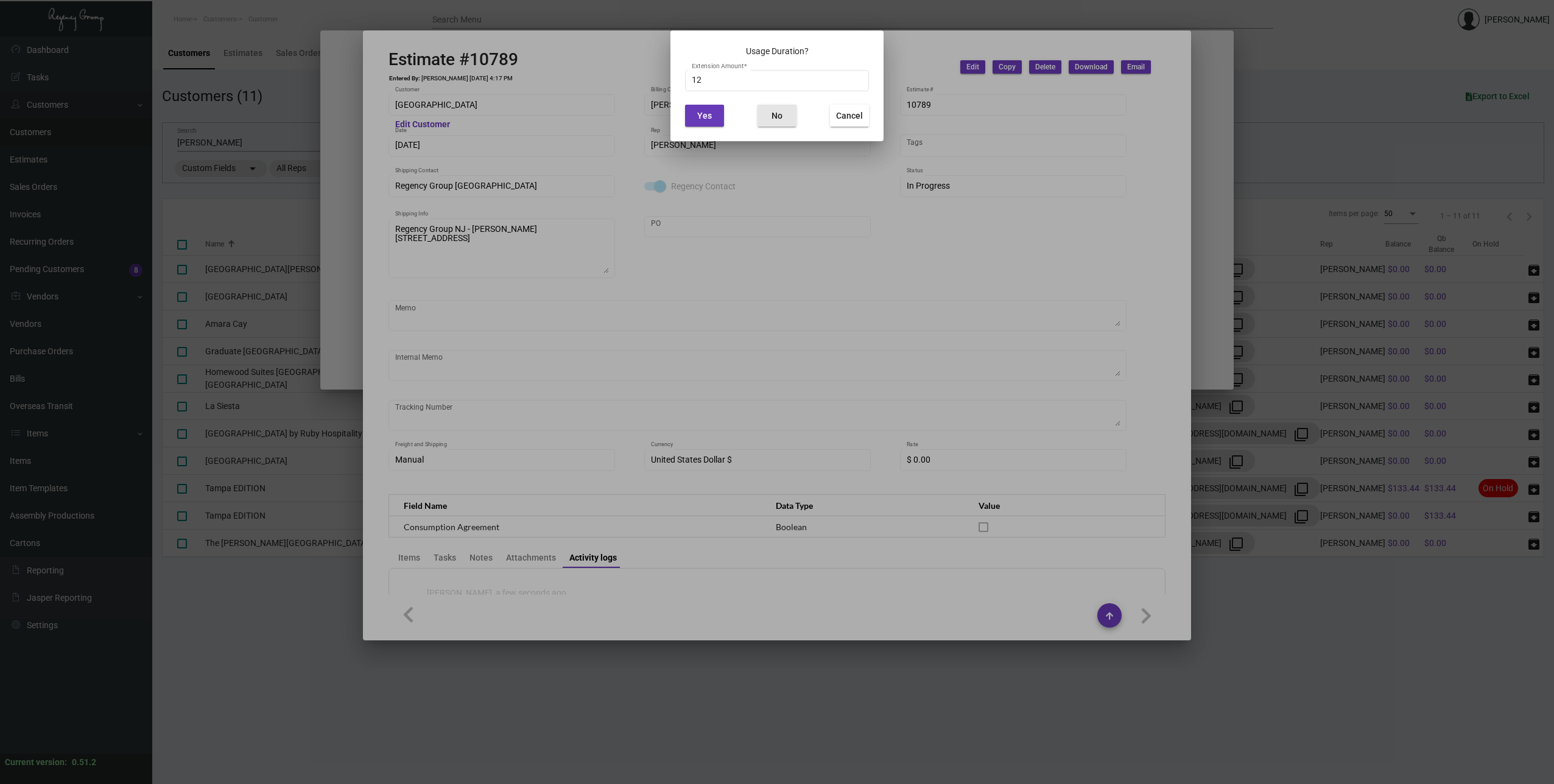
click at [772, 114] on span "No" at bounding box center [776, 115] width 11 height 10
